Goal: Use online tool/utility: Utilize a website feature to perform a specific function

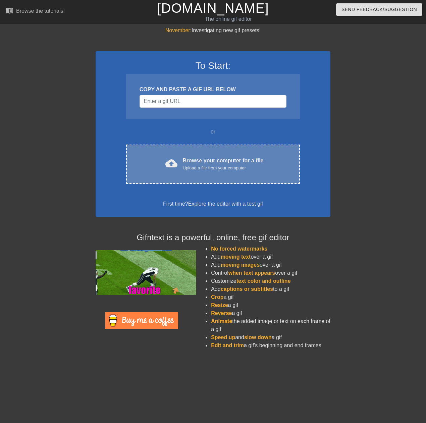
click at [213, 166] on div "Upload a file from your computer" at bounding box center [223, 168] width 81 height 7
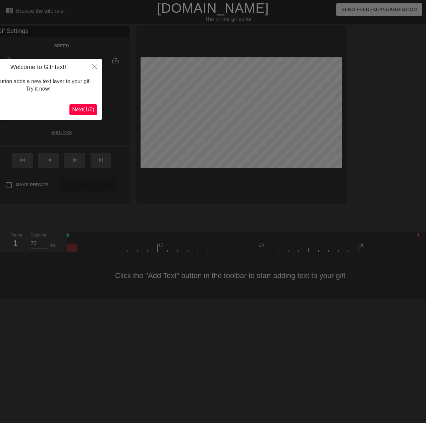
click at [88, 109] on span "Next ( 1 / 6 )" at bounding box center [83, 110] width 22 height 6
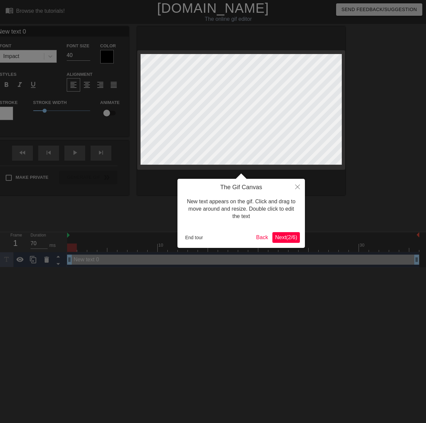
click at [285, 240] on span "Next ( 2 / 6 )" at bounding box center [286, 238] width 22 height 6
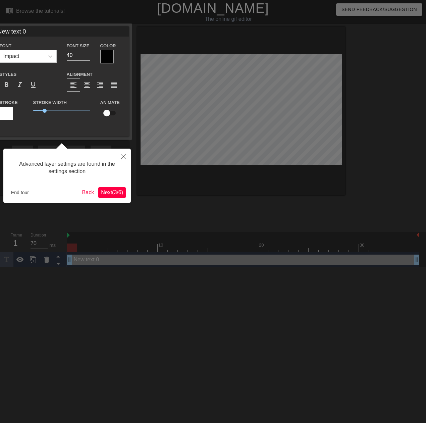
click at [112, 194] on span "Next ( 3 / 6 )" at bounding box center [112, 193] width 22 height 6
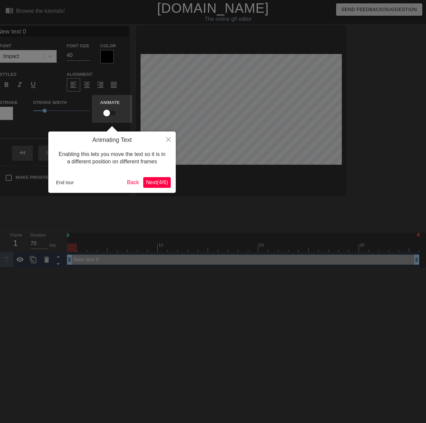
click at [152, 183] on span "Next ( 4 / 6 )" at bounding box center [157, 183] width 22 height 6
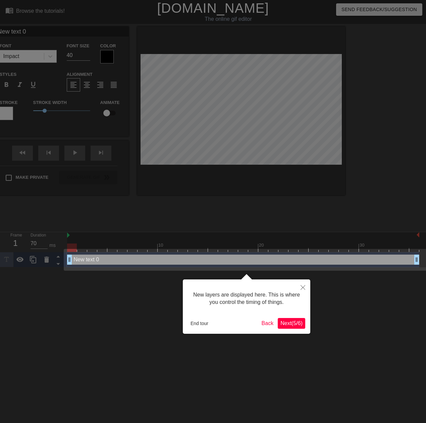
click at [288, 326] on span "Next ( 5 / 6 )" at bounding box center [292, 324] width 22 height 6
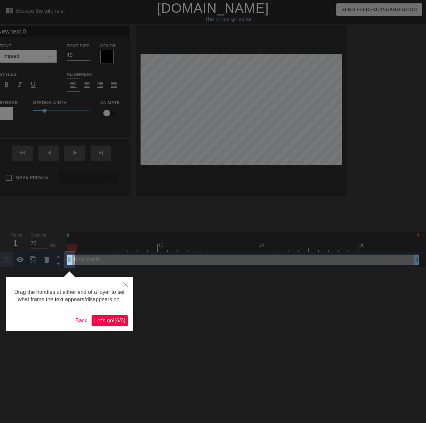
click at [110, 321] on span "Let's go! ( 6 / 6 )" at bounding box center [109, 321] width 31 height 6
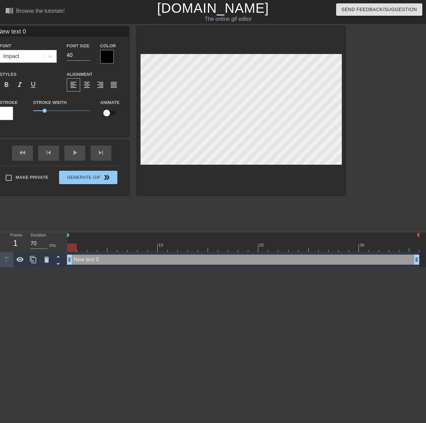
scroll to position [1, 2]
type input "T"
type textarea "T"
type input "Tu"
type textarea "Tu"
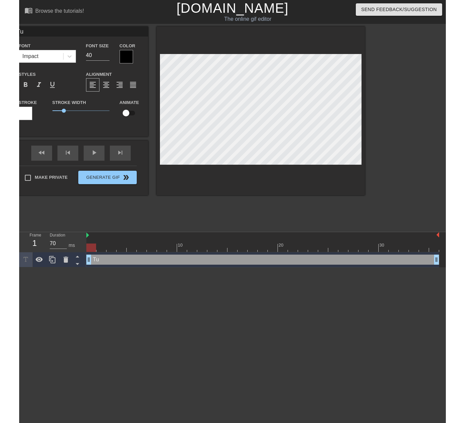
scroll to position [1, 1]
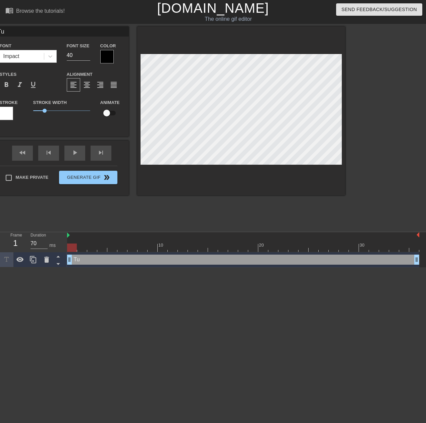
type input "Tur"
type textarea "Tur"
type input "Turb"
type textarea "Turb"
type input "Turbo"
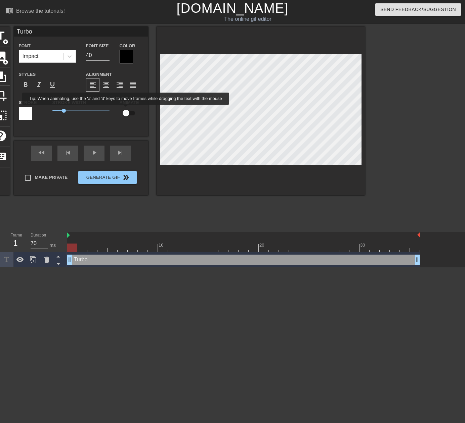
type textarea "Turbo"
click at [126, 109] on input "checkbox" at bounding box center [126, 113] width 38 height 13
checkbox input "true"
click at [73, 246] on div at bounding box center [72, 248] width 10 height 8
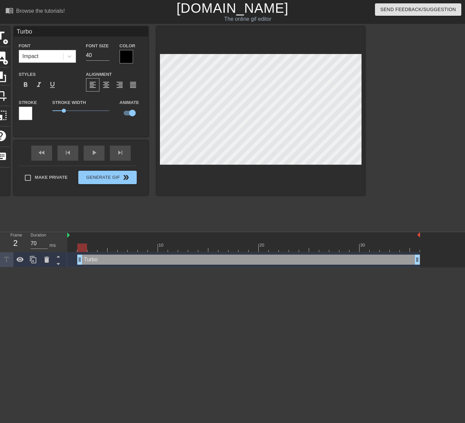
drag, startPoint x: 68, startPoint y: 261, endPoint x: 82, endPoint y: 260, distance: 13.5
drag, startPoint x: 81, startPoint y: 260, endPoint x: 89, endPoint y: 260, distance: 8.4
drag, startPoint x: 89, startPoint y: 260, endPoint x: 99, endPoint y: 259, distance: 10.4
drag, startPoint x: 99, startPoint y: 259, endPoint x: 63, endPoint y: 259, distance: 36.3
click at [63, 259] on div "Frame 1 Duration 70 ms 10 20 30 Turbo drag_handle drag_handle lens" at bounding box center [232, 249] width 465 height 35
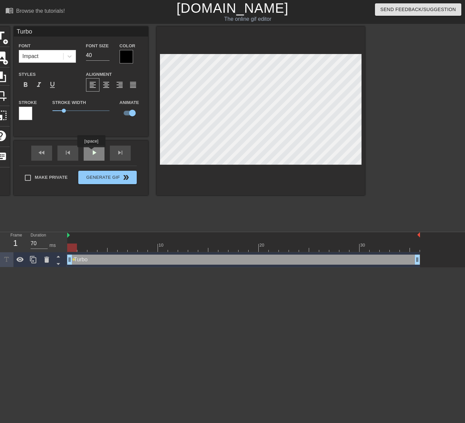
click at [91, 152] on div "fast_rewind skip_previous play_arrow skip_next" at bounding box center [80, 153] width 109 height 25
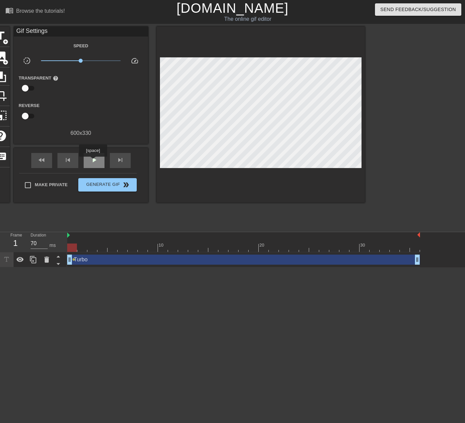
click at [93, 161] on span "play_arrow" at bounding box center [94, 160] width 8 height 8
click at [93, 161] on span "pause" at bounding box center [94, 160] width 8 height 8
click at [93, 161] on span "play_arrow" at bounding box center [94, 160] width 8 height 8
click at [93, 161] on span "pause" at bounding box center [94, 160] width 8 height 8
drag, startPoint x: 281, startPoint y: 248, endPoint x: 223, endPoint y: 246, distance: 57.8
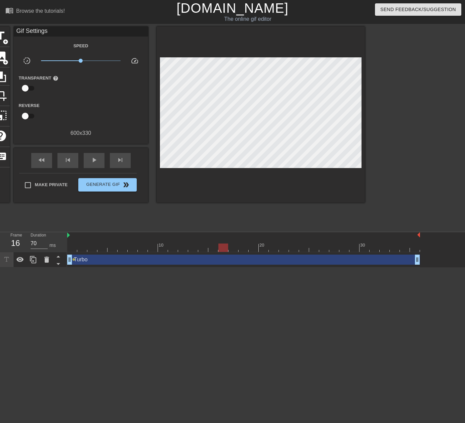
click at [223, 246] on div at bounding box center [223, 248] width 10 height 8
drag, startPoint x: 74, startPoint y: 260, endPoint x: 224, endPoint y: 260, distance: 150.7
click at [224, 260] on div "Turbo drag_handle drag_handle lens" at bounding box center [243, 260] width 352 height 10
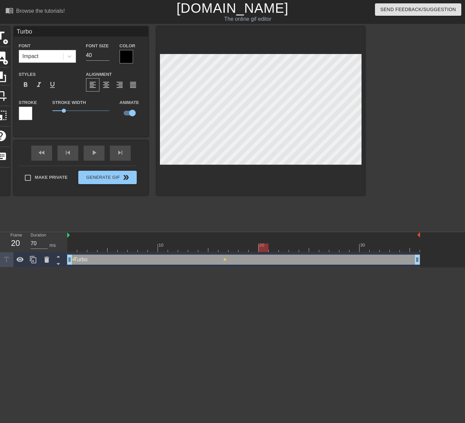
drag, startPoint x: 222, startPoint y: 247, endPoint x: 262, endPoint y: 245, distance: 40.4
click at [262, 245] on div at bounding box center [263, 248] width 10 height 8
drag, startPoint x: 263, startPoint y: 248, endPoint x: 294, endPoint y: 248, distance: 30.2
click at [294, 248] on div at bounding box center [294, 248] width 10 height 8
type input "70"
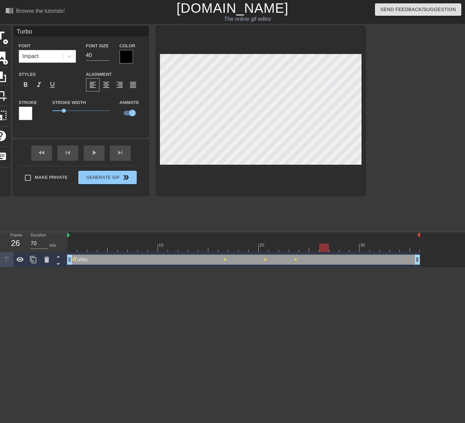
drag, startPoint x: 293, startPoint y: 248, endPoint x: 319, endPoint y: 248, distance: 26.2
click at [319, 248] on div at bounding box center [324, 248] width 10 height 8
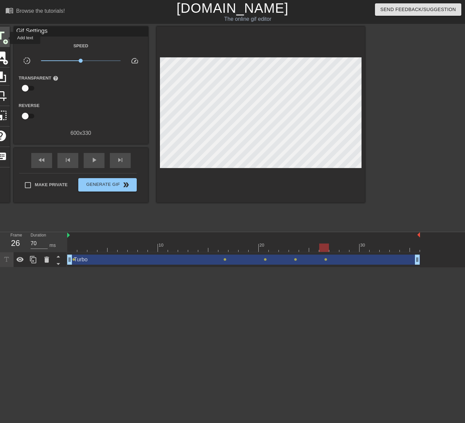
click at [6, 38] on span "title" at bounding box center [0, 36] width 13 height 13
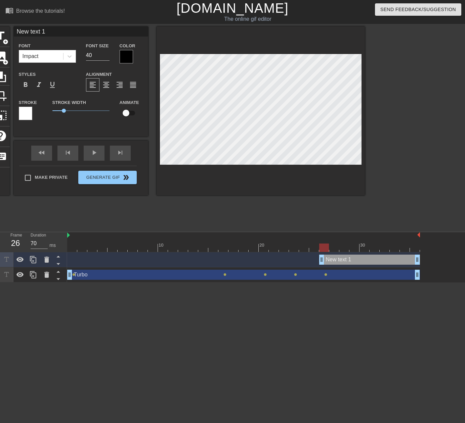
scroll to position [1, 2]
type input "T"
type textarea "T"
type input "Te"
type textarea "Te"
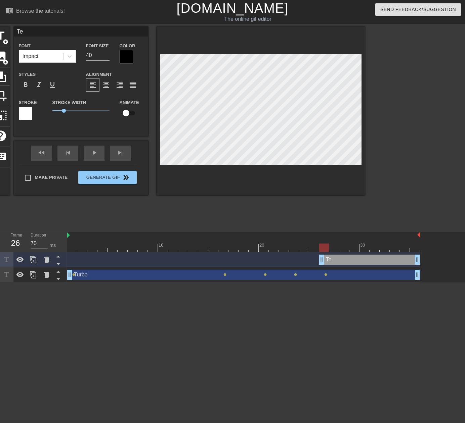
type input "Tea"
type textarea "Team"
type input "Team"
type textarea "Team"
type input "Team D"
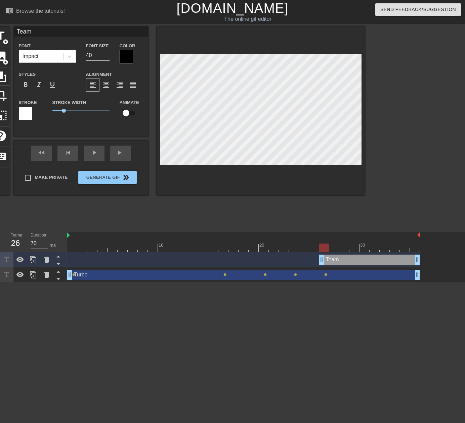
type textarea "Team D"
type input "Team De"
type textarea "Team De"
type input "Team Del"
type textarea "Team Delt"
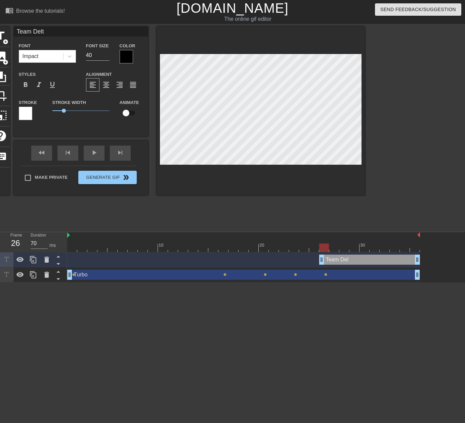
type input "Team Delta"
type textarea "Team Delta"
click at [69, 247] on div at bounding box center [243, 248] width 352 height 8
click at [91, 154] on div "play_arrow" at bounding box center [94, 153] width 21 height 15
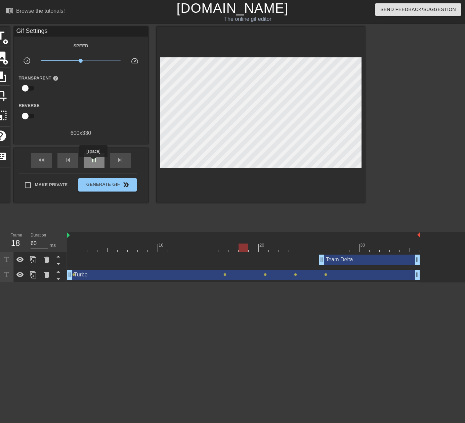
click at [93, 162] on span "pause" at bounding box center [94, 160] width 8 height 8
click at [93, 162] on span "play_arrow" at bounding box center [94, 160] width 8 height 8
click at [93, 162] on span "pause" at bounding box center [94, 160] width 8 height 8
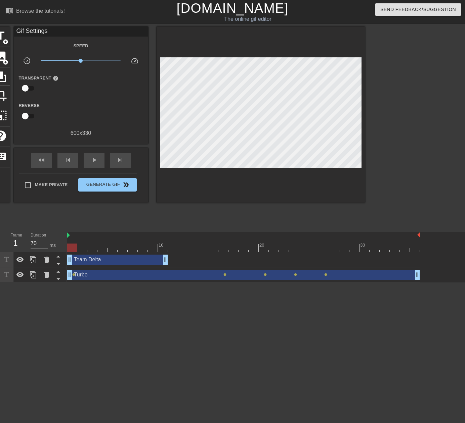
drag, startPoint x: 355, startPoint y: 260, endPoint x: 103, endPoint y: 266, distance: 252.5
click at [103, 266] on div "Team Delta drag_handle drag_handle" at bounding box center [243, 259] width 352 height 15
drag, startPoint x: 417, startPoint y: 276, endPoint x: 333, endPoint y: 277, distance: 83.9
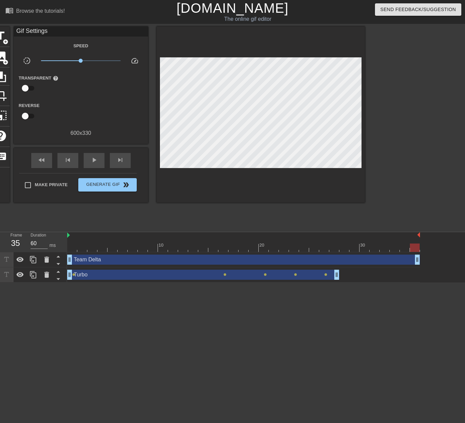
drag, startPoint x: 164, startPoint y: 260, endPoint x: 436, endPoint y: 260, distance: 272.2
click at [426, 260] on div "Team Delta drag_handle drag_handle Turbo drag_handle drag_handle lens lens lens…" at bounding box center [265, 267] width 397 height 30
drag, startPoint x: 93, startPoint y: 159, endPoint x: 73, endPoint y: 159, distance: 19.5
click at [92, 159] on span "play_arrow" at bounding box center [94, 160] width 8 height 8
click at [72, 159] on div "skip_previous" at bounding box center [67, 160] width 21 height 15
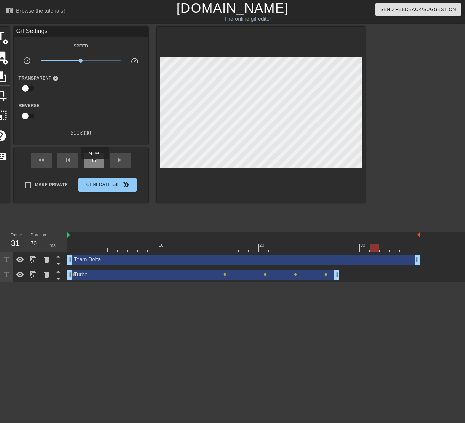
click at [94, 163] on span "pause" at bounding box center [94, 160] width 8 height 8
drag, startPoint x: 337, startPoint y: 274, endPoint x: 374, endPoint y: 274, distance: 37.3
click at [379, 275] on div "Turbo drag_handle drag_handle lens lens lens lens lens" at bounding box center [243, 275] width 352 height 10
drag, startPoint x: 373, startPoint y: 247, endPoint x: 255, endPoint y: 257, distance: 118.2
click at [256, 257] on div "10 20 30 Team Delta drag_handle drag_handle Turbo drag_handle drag_handle lens …" at bounding box center [265, 257] width 397 height 50
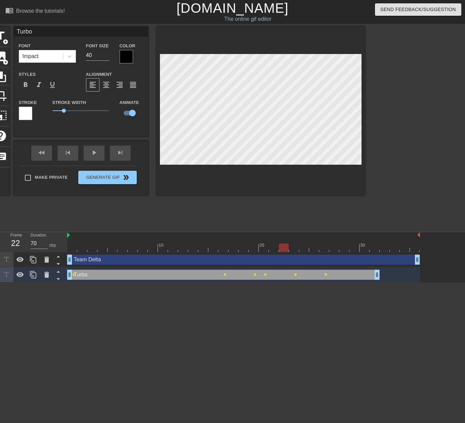
drag, startPoint x: 254, startPoint y: 248, endPoint x: 253, endPoint y: 218, distance: 30.2
click at [282, 250] on div at bounding box center [284, 248] width 10 height 8
drag, startPoint x: 284, startPoint y: 249, endPoint x: 320, endPoint y: 252, distance: 35.4
click at [320, 252] on div "10 20 30 Team Delta drag_handle drag_handle Turbo drag_handle drag_handle lens …" at bounding box center [265, 257] width 397 height 50
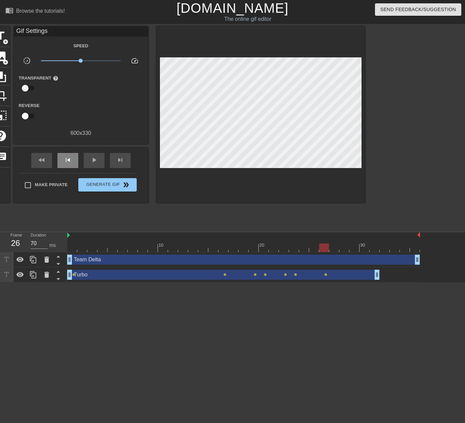
click at [63, 152] on div "fast_rewind skip_previous play_arrow skip_next" at bounding box center [80, 160] width 109 height 25
click at [94, 162] on span "play_arrow" at bounding box center [94, 160] width 8 height 8
click at [92, 157] on span "pause" at bounding box center [94, 160] width 8 height 8
click at [92, 161] on span "play_arrow" at bounding box center [94, 160] width 8 height 8
click at [92, 161] on span "pause" at bounding box center [94, 160] width 8 height 8
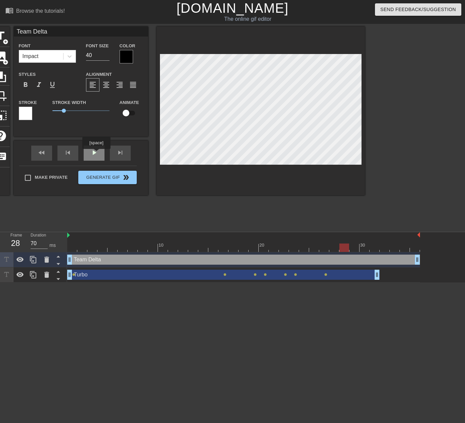
click at [96, 154] on div "play_arrow" at bounding box center [94, 153] width 21 height 15
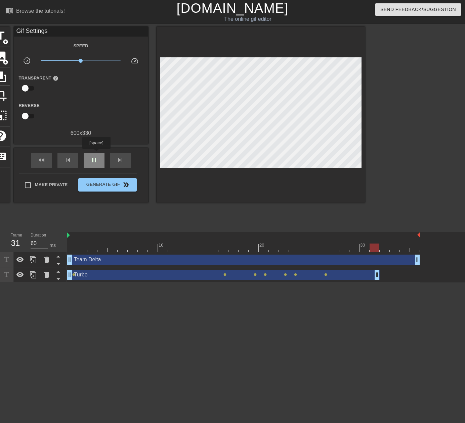
click at [96, 154] on div "pause" at bounding box center [94, 160] width 21 height 15
click at [95, 154] on div "play_arrow" at bounding box center [94, 160] width 21 height 15
click at [94, 162] on span "pause" at bounding box center [94, 160] width 8 height 8
click at [93, 153] on div "play_arrow" at bounding box center [94, 160] width 21 height 15
click at [75, 157] on div "skip_previous" at bounding box center [67, 160] width 21 height 15
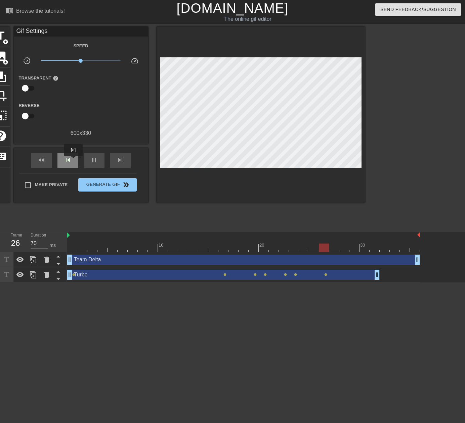
click at [73, 161] on div "skip_previous" at bounding box center [67, 160] width 21 height 15
click at [97, 157] on span "pause" at bounding box center [94, 160] width 8 height 8
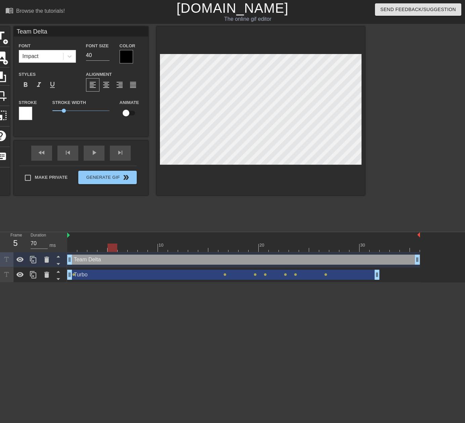
scroll to position [1, 1]
drag, startPoint x: 111, startPoint y: 248, endPoint x: 126, endPoint y: 248, distance: 15.1
click at [126, 248] on div at bounding box center [243, 248] width 352 height 8
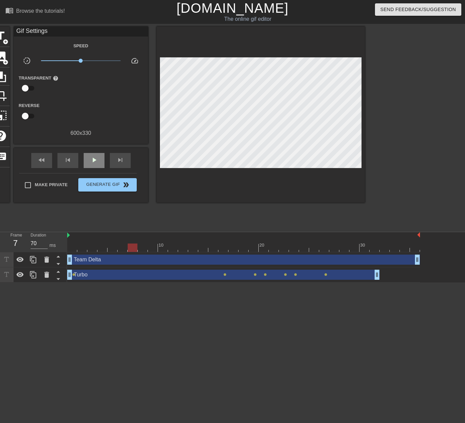
click at [90, 152] on div "fast_rewind skip_previous play_arrow skip_next" at bounding box center [80, 160] width 109 height 25
click at [91, 158] on span "play_arrow" at bounding box center [94, 160] width 8 height 8
click at [92, 159] on span "pause" at bounding box center [94, 160] width 8 height 8
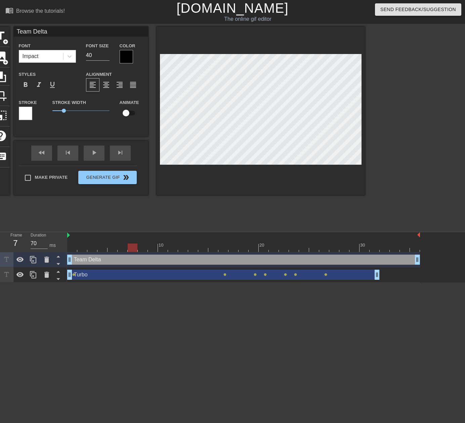
click at [134, 249] on div at bounding box center [133, 248] width 10 height 8
drag, startPoint x: 132, startPoint y: 248, endPoint x: 110, endPoint y: 249, distance: 21.9
click at [110, 249] on div at bounding box center [112, 248] width 10 height 8
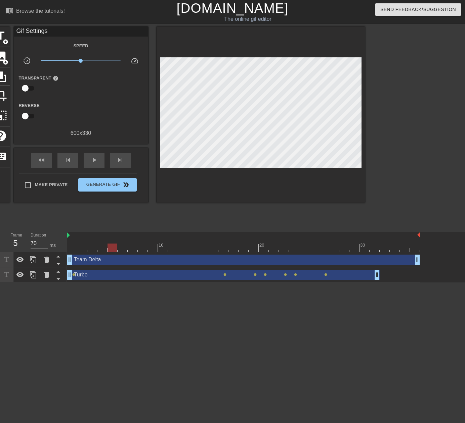
click at [138, 283] on html "menu_book Browse the tutorials! [DOMAIN_NAME] The online gif editor Send Feedba…" at bounding box center [232, 141] width 465 height 283
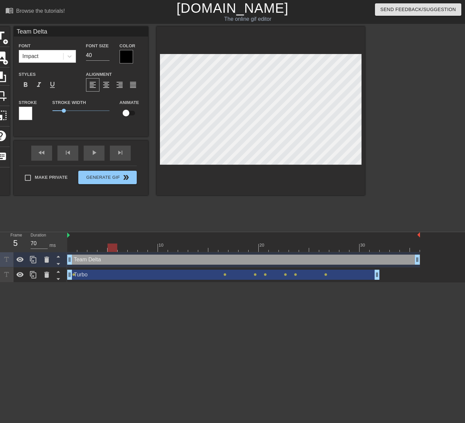
click at [113, 259] on div "Team Delta drag_handle drag_handle" at bounding box center [243, 260] width 352 height 10
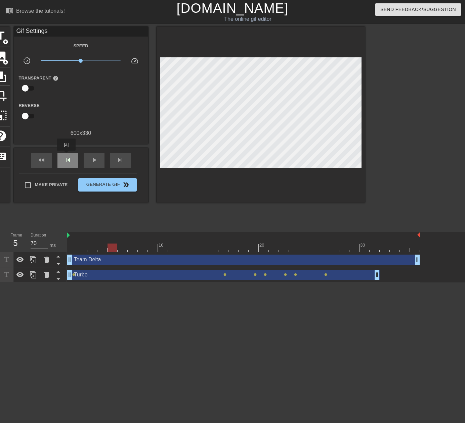
click at [66, 156] on span "skip_previous" at bounding box center [68, 160] width 8 height 8
click at [90, 161] on span "play_arrow" at bounding box center [94, 160] width 8 height 8
type input "60"
click at [90, 161] on span "pause" at bounding box center [94, 160] width 8 height 8
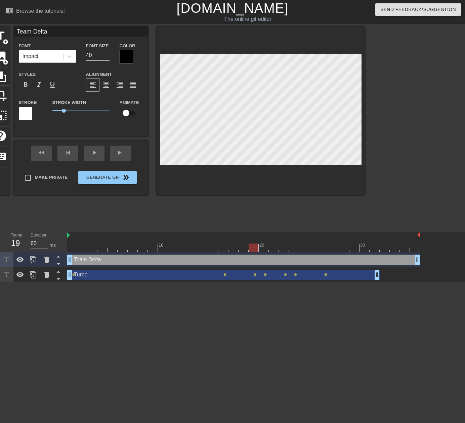
click at [204, 276] on div "Turbo drag_handle drag_handle" at bounding box center [223, 275] width 312 height 10
type input "Turbo"
checkbox input "true"
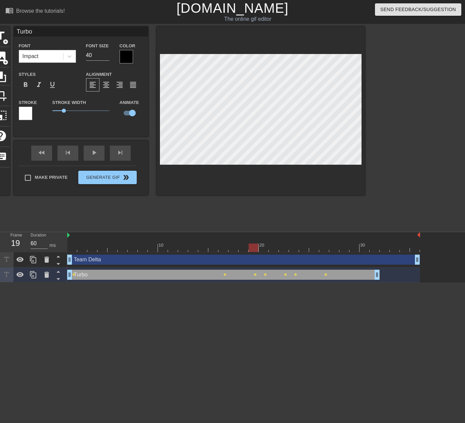
click at [251, 259] on div "Team Delta drag_handle drag_handle" at bounding box center [243, 260] width 352 height 10
type input "Team Delta"
checkbox input "false"
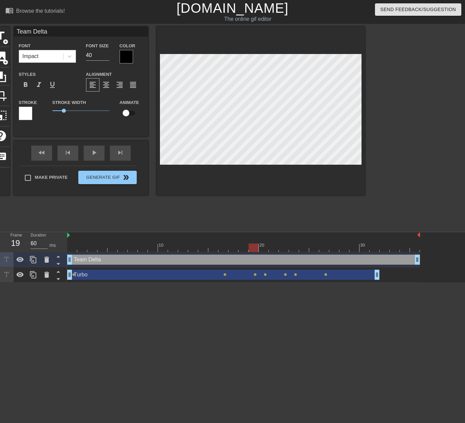
click at [190, 276] on div "Turbo drag_handle drag_handle" at bounding box center [223, 275] width 312 height 10
type input "Turbo"
checkbox input "true"
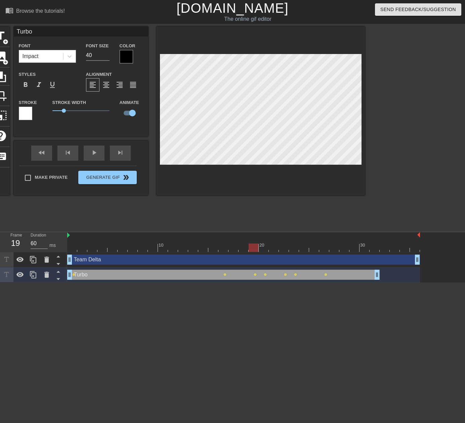
click at [222, 258] on div "Team Delta drag_handle drag_handle" at bounding box center [243, 260] width 352 height 10
type input "Team Delta"
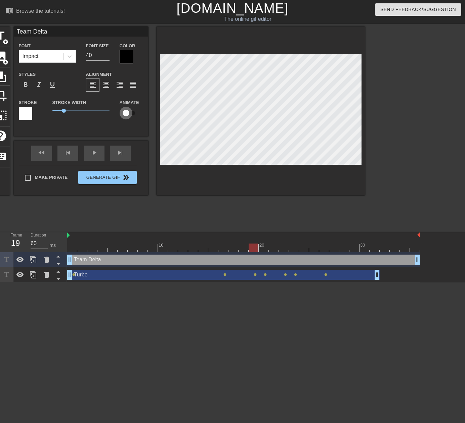
click at [127, 113] on input "checkbox" at bounding box center [126, 113] width 38 height 13
checkbox input "true"
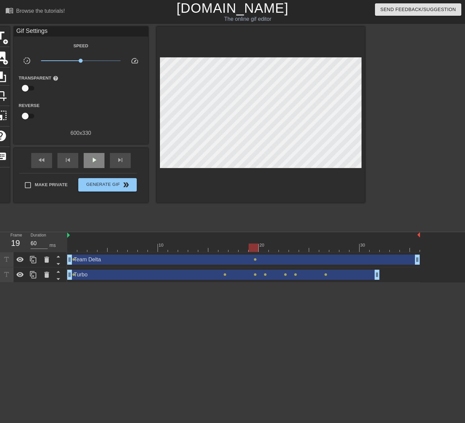
click at [89, 149] on div "fast_rewind skip_previous play_arrow skip_next" at bounding box center [80, 160] width 109 height 25
click at [72, 161] on div "skip_previous" at bounding box center [67, 160] width 21 height 15
drag, startPoint x: 94, startPoint y: 163, endPoint x: 74, endPoint y: 161, distance: 20.2
click at [91, 163] on span "play_arrow" at bounding box center [94, 160] width 8 height 8
click at [68, 162] on span "skip_previous" at bounding box center [68, 160] width 8 height 8
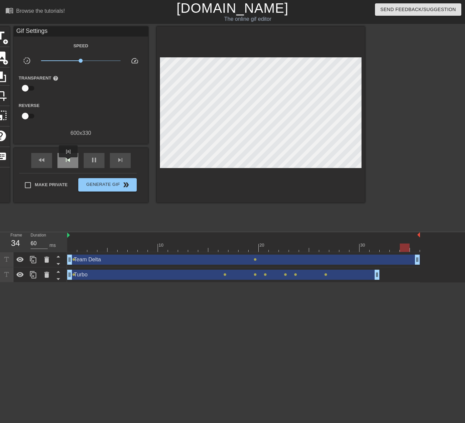
click at [68, 162] on span "skip_previous" at bounding box center [68, 160] width 8 height 8
click at [91, 160] on span "pause" at bounding box center [94, 160] width 8 height 8
click at [70, 153] on div "skip_previous" at bounding box center [67, 160] width 21 height 15
click at [90, 161] on span "play_arrow" at bounding box center [94, 160] width 8 height 8
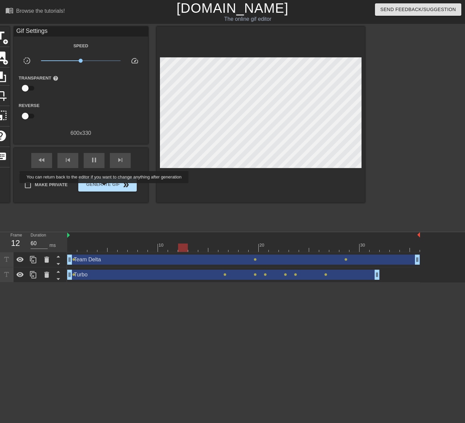
type input "70"
click at [106, 187] on span "Generate Gif double_arrow" at bounding box center [107, 185] width 53 height 8
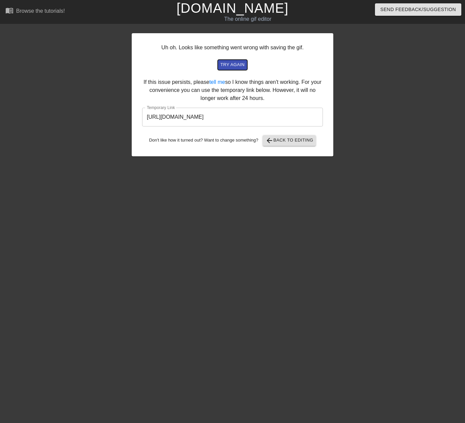
click at [240, 70] on button "try again" at bounding box center [232, 65] width 30 height 10
click at [247, 121] on input "[URL][DOMAIN_NAME]" at bounding box center [232, 117] width 181 height 19
